Goal: Information Seeking & Learning: Learn about a topic

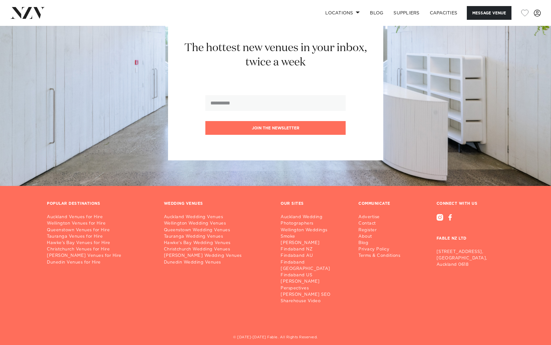
scroll to position [759, 0]
click at [98, 234] on link "Tauranga Venues for Hire" at bounding box center [100, 237] width 107 height 6
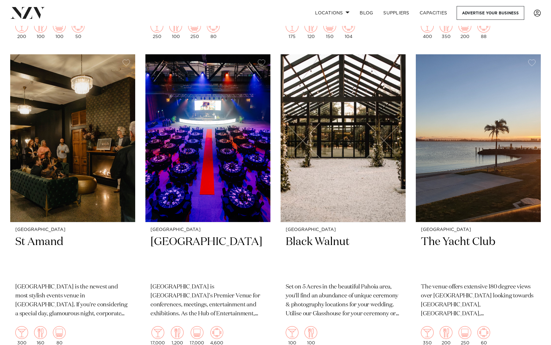
scroll to position [523, 0]
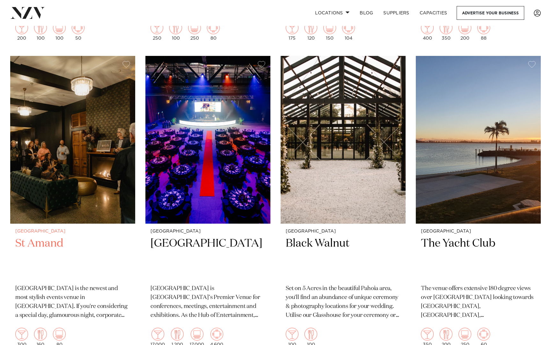
click at [48, 236] on h2 "St Amand" at bounding box center [72, 257] width 115 height 43
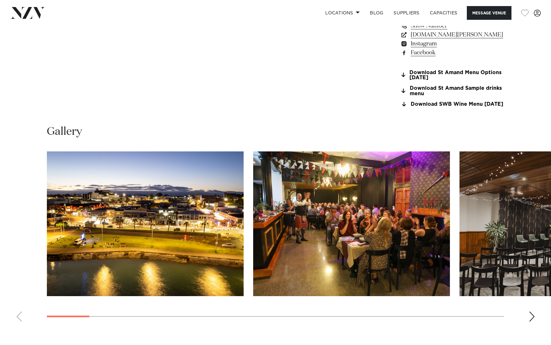
scroll to position [573, 0]
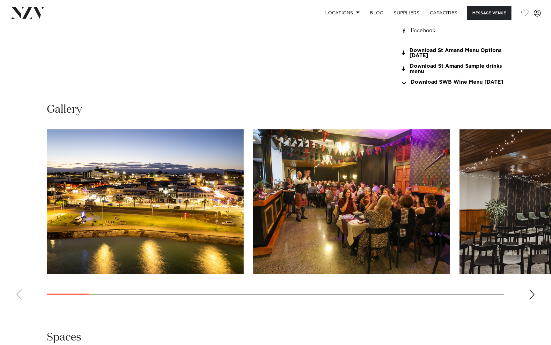
click at [535, 292] on swiper-container at bounding box center [275, 216] width 551 height 175
click at [532, 298] on div "Next slide" at bounding box center [532, 294] width 6 height 10
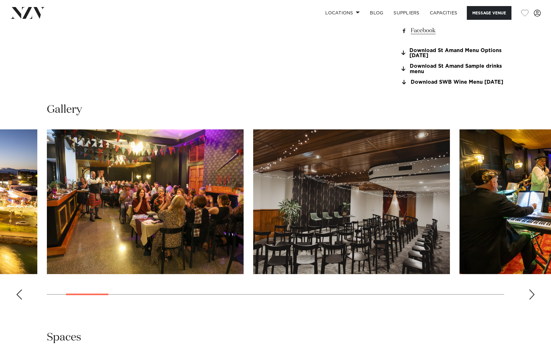
click at [426, 230] on img "3 / 24" at bounding box center [351, 201] width 197 height 145
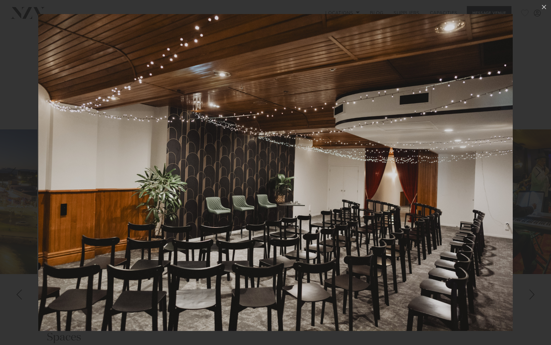
click at [534, 293] on div at bounding box center [275, 172] width 551 height 345
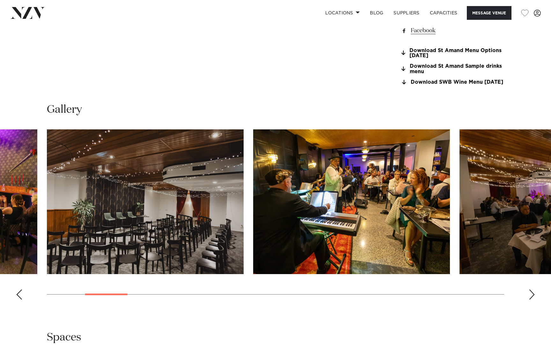
click at [533, 296] on div "Next slide" at bounding box center [532, 294] width 6 height 10
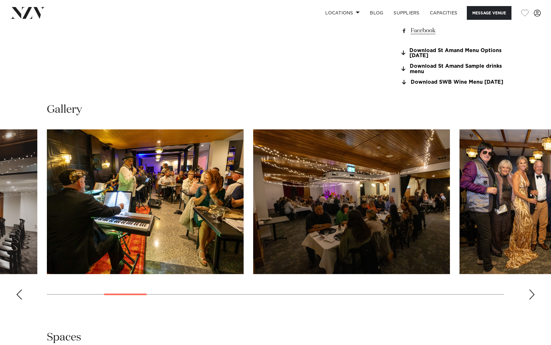
click at [532, 297] on div "Next slide" at bounding box center [532, 294] width 6 height 10
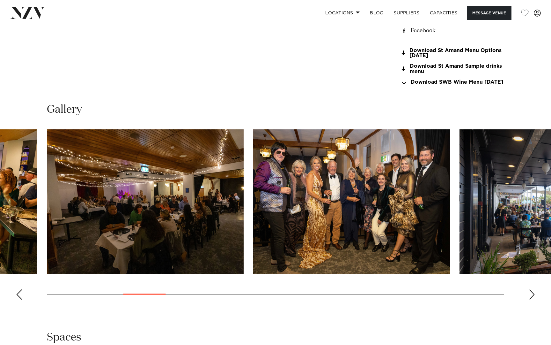
click at [532, 297] on div "Next slide" at bounding box center [532, 294] width 6 height 10
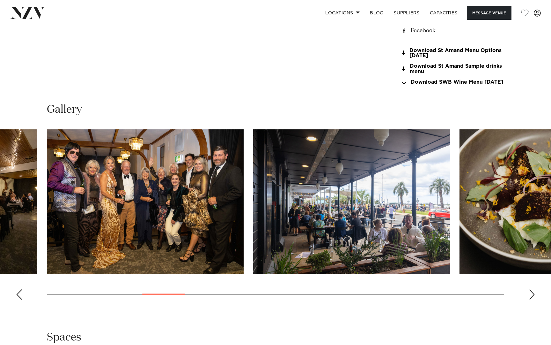
click at [532, 297] on div "Next slide" at bounding box center [532, 294] width 6 height 10
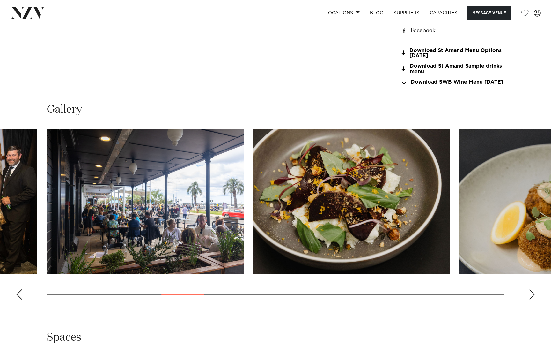
click at [532, 297] on div "Next slide" at bounding box center [532, 294] width 6 height 10
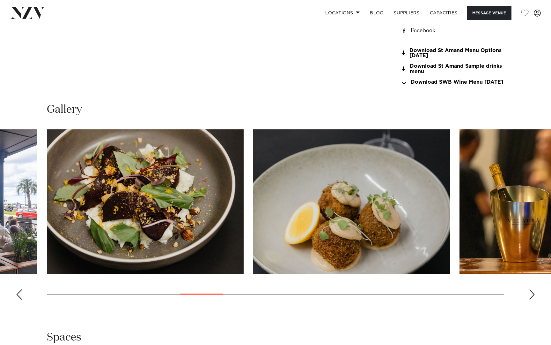
click at [532, 297] on div "Next slide" at bounding box center [532, 294] width 6 height 10
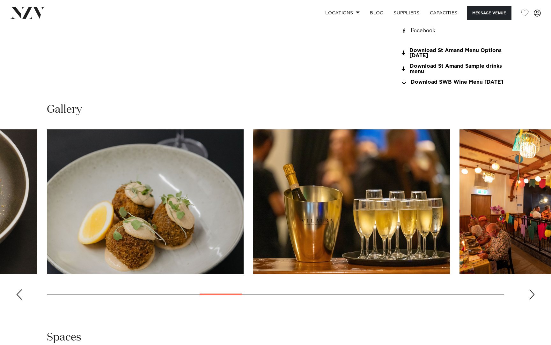
click at [532, 297] on div "Next slide" at bounding box center [532, 294] width 6 height 10
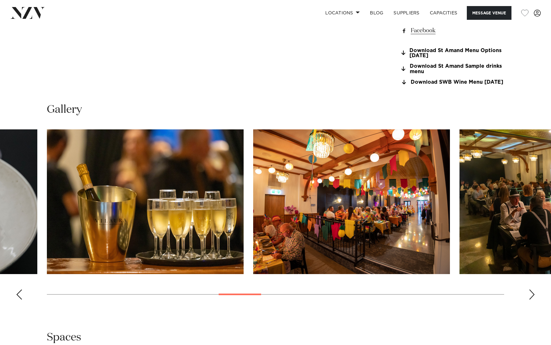
click at [532, 297] on div "Next slide" at bounding box center [532, 294] width 6 height 10
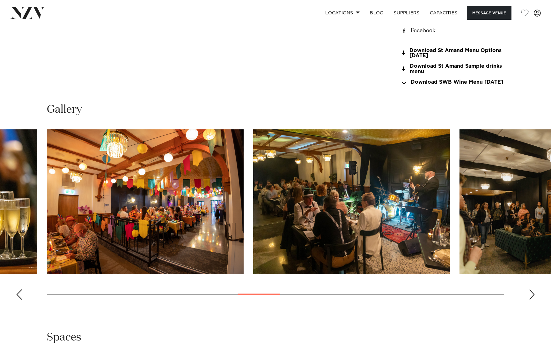
click at [532, 297] on div "Next slide" at bounding box center [532, 294] width 6 height 10
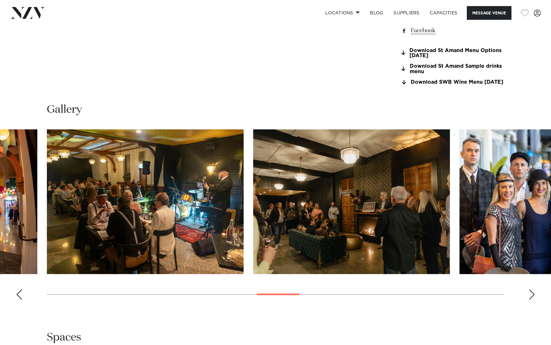
click at [532, 297] on div "Next slide" at bounding box center [532, 294] width 6 height 10
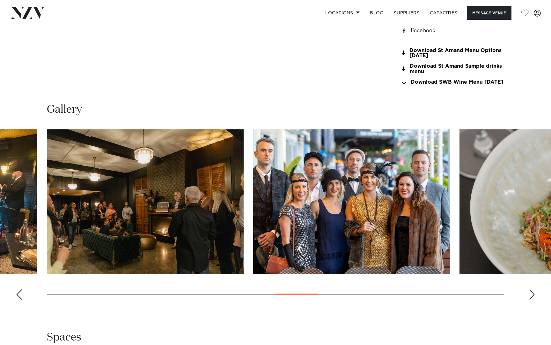
click at [532, 297] on div "Next slide" at bounding box center [532, 294] width 6 height 10
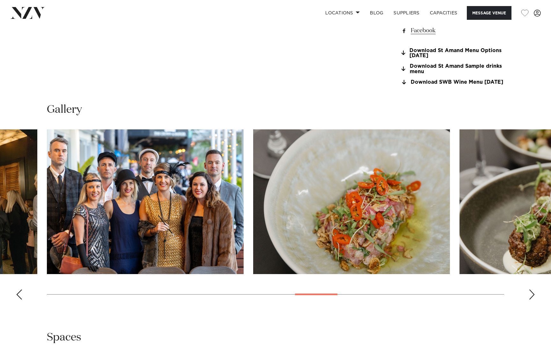
click at [532, 297] on div "Next slide" at bounding box center [532, 294] width 6 height 10
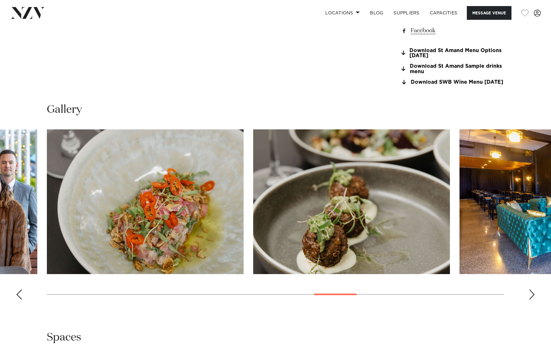
click at [532, 297] on div "Next slide" at bounding box center [532, 294] width 6 height 10
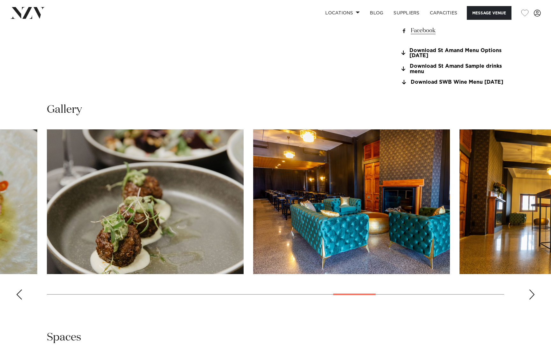
click at [532, 297] on div "Next slide" at bounding box center [532, 294] width 6 height 10
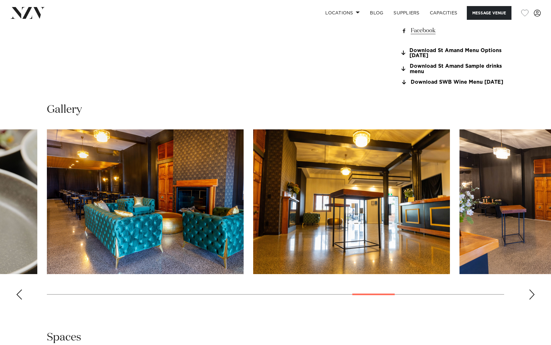
click at [532, 297] on div "Next slide" at bounding box center [532, 294] width 6 height 10
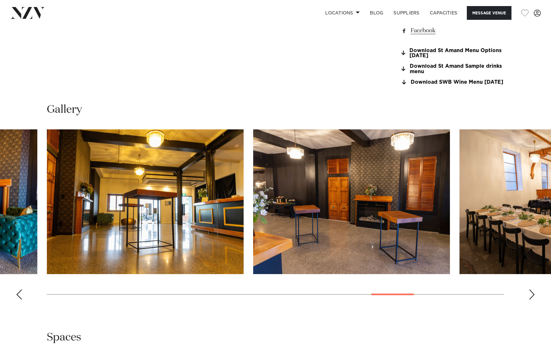
click at [532, 297] on div "Next slide" at bounding box center [532, 294] width 6 height 10
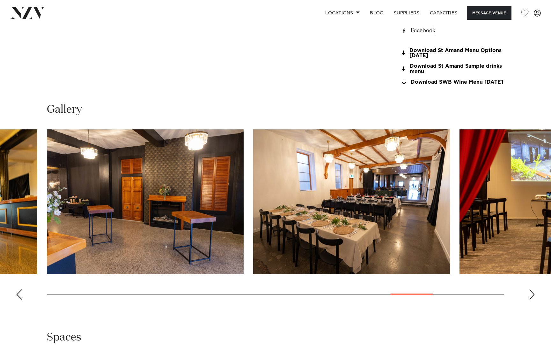
click at [532, 297] on div "Next slide" at bounding box center [532, 294] width 6 height 10
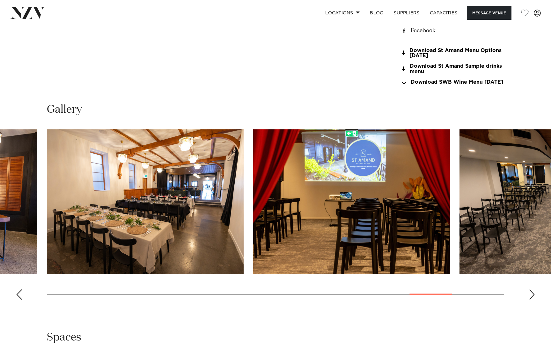
click at [532, 297] on div "Next slide" at bounding box center [532, 294] width 6 height 10
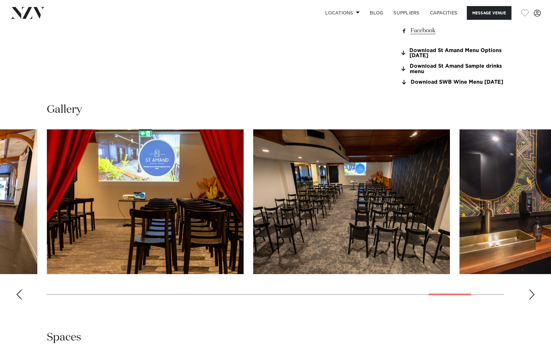
click at [532, 297] on div "Next slide" at bounding box center [532, 294] width 6 height 10
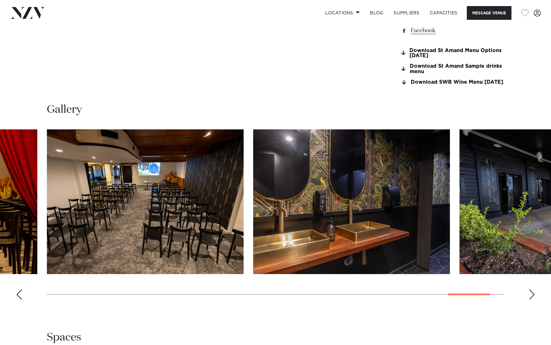
click at [532, 297] on div "Next slide" at bounding box center [532, 294] width 6 height 10
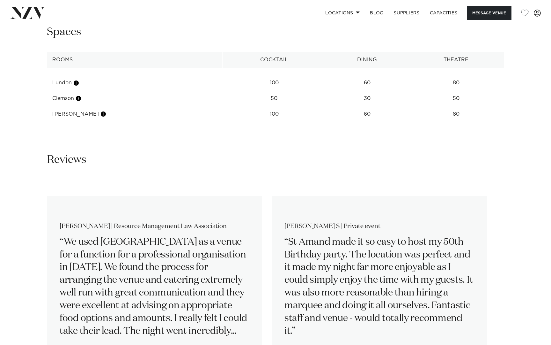
scroll to position [874, 0]
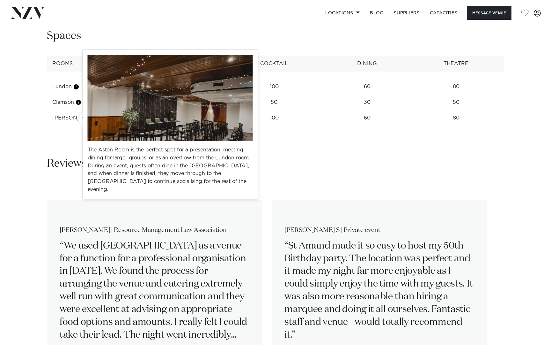
click at [100, 121] on button "button" at bounding box center [103, 118] width 6 height 6
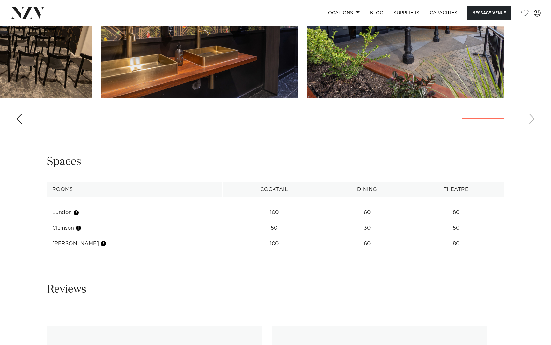
scroll to position [783, 0]
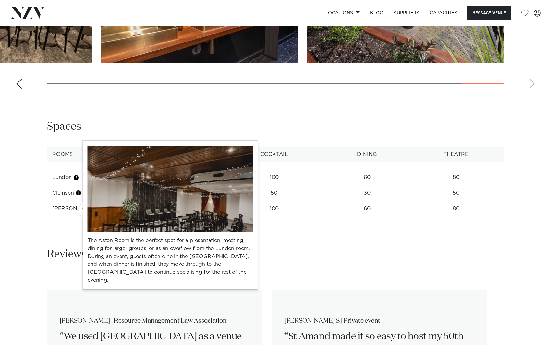
click at [100, 209] on button "button" at bounding box center [103, 208] width 6 height 6
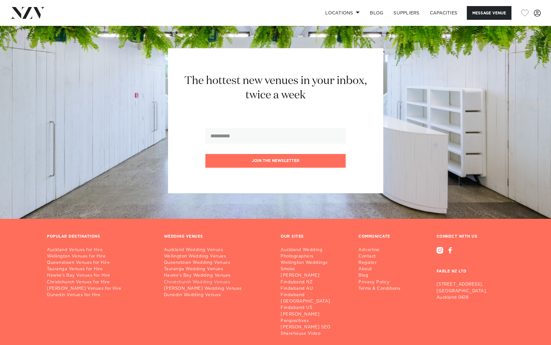
scroll to position [1266, 0]
click at [104, 260] on link "Queenstown Venues for Hire" at bounding box center [100, 263] width 107 height 6
click at [93, 266] on link "Tauranga Venues for Hire" at bounding box center [100, 269] width 107 height 6
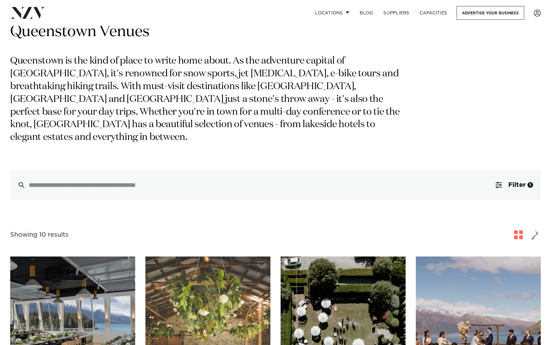
scroll to position [12, 0]
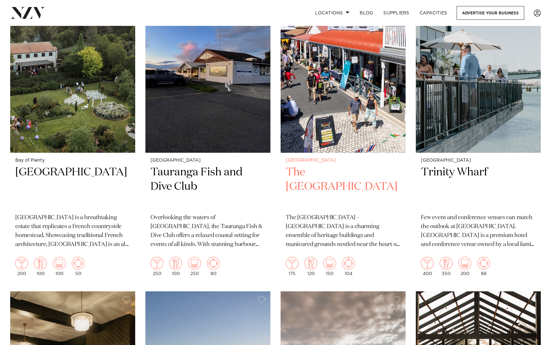
scroll to position [275, 0]
